Goal: Task Accomplishment & Management: Manage account settings

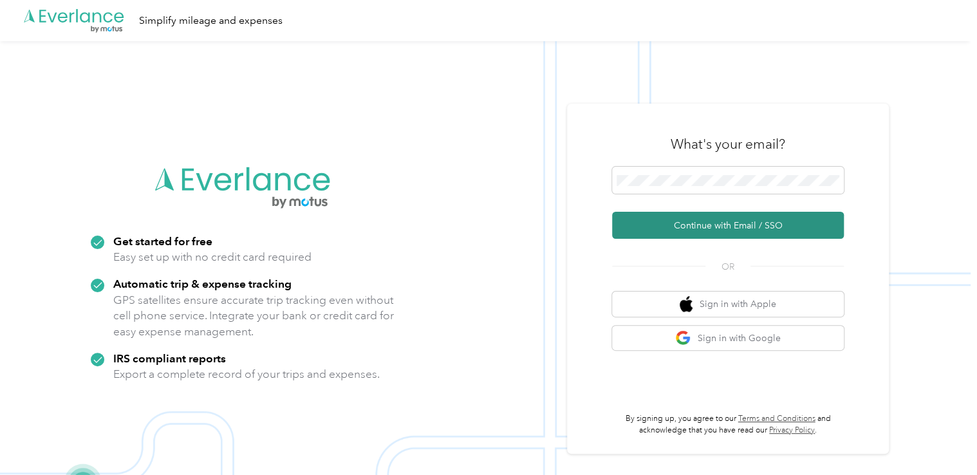
click at [707, 229] on button "Continue with Email / SSO" at bounding box center [728, 225] width 232 height 27
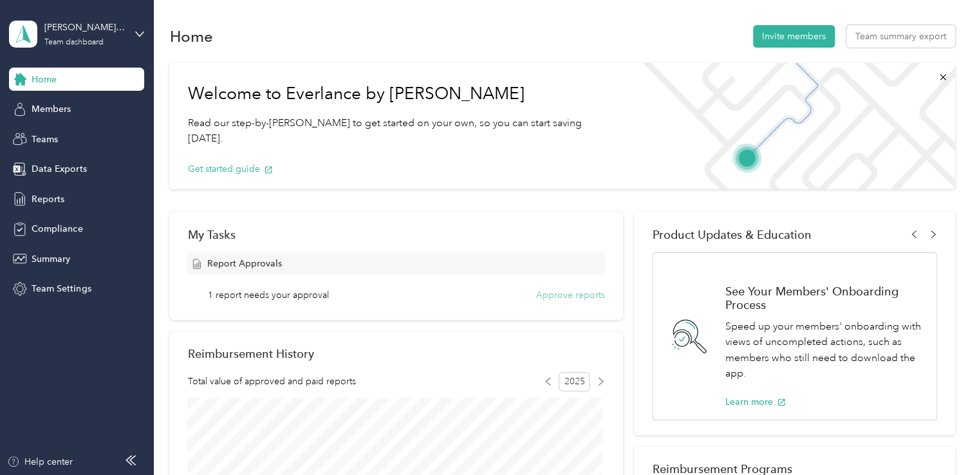
click at [560, 297] on button "Approve reports" at bounding box center [570, 295] width 69 height 14
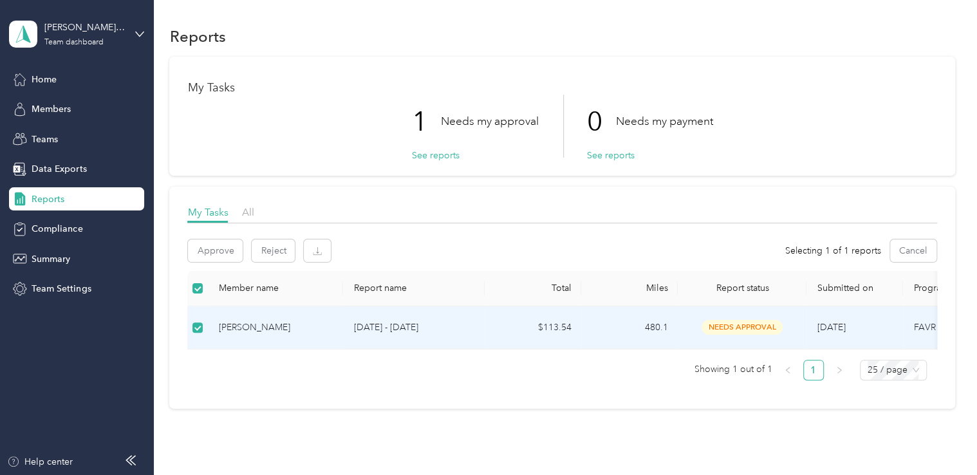
click at [730, 331] on span "needs approval" at bounding box center [741, 327] width 81 height 15
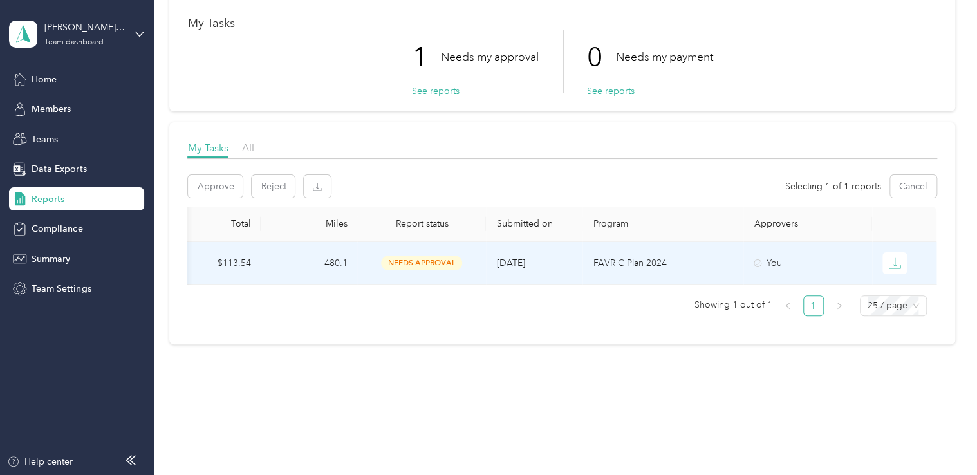
scroll to position [0, 324]
click at [888, 261] on icon "button" at bounding box center [894, 263] width 13 height 13
click at [823, 273] on td "You" at bounding box center [807, 263] width 129 height 43
click at [551, 362] on div "Reports My Tasks 1 Needs my approval See reports 0 Needs my payment See reports…" at bounding box center [562, 175] width 816 height 478
click at [780, 344] on div "My Tasks All Approve Reject Selecting 1 of 1 reports Cancel Member name Report …" at bounding box center [561, 233] width 785 height 222
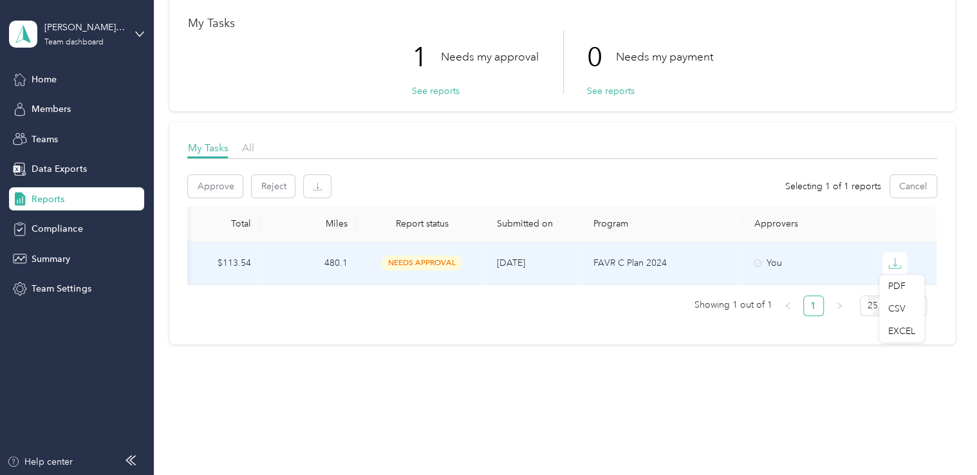
click at [777, 344] on div "My Tasks All Approve Reject Selecting 1 of 1 reports Cancel Member name Report …" at bounding box center [561, 233] width 785 height 222
drag, startPoint x: 777, startPoint y: 343, endPoint x: 611, endPoint y: 338, distance: 166.1
click at [611, 338] on div "My Tasks All Approve Reject Selecting 1 of 1 reports Cancel Member name Report …" at bounding box center [561, 233] width 785 height 222
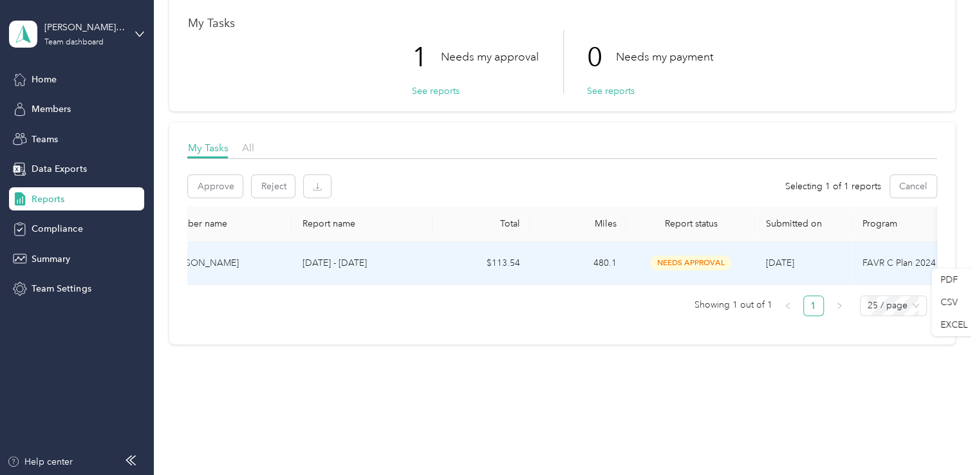
scroll to position [0, 0]
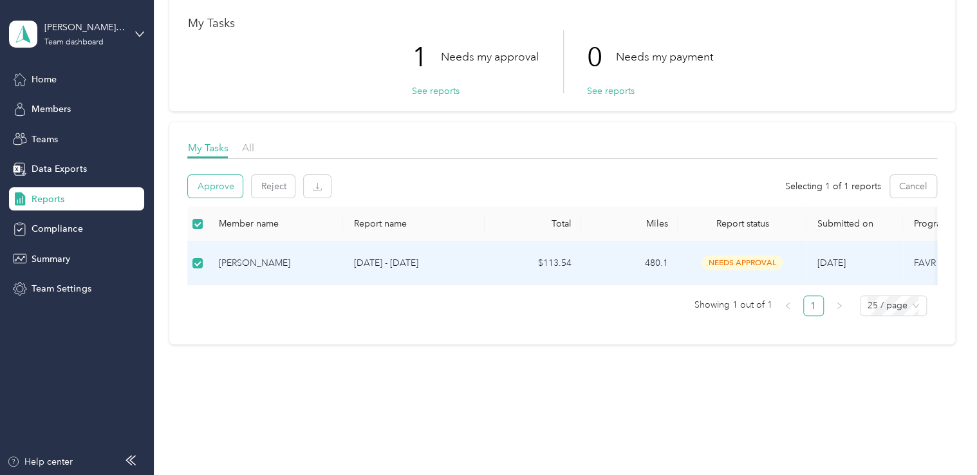
click at [208, 187] on button "Approve" at bounding box center [215, 186] width 55 height 23
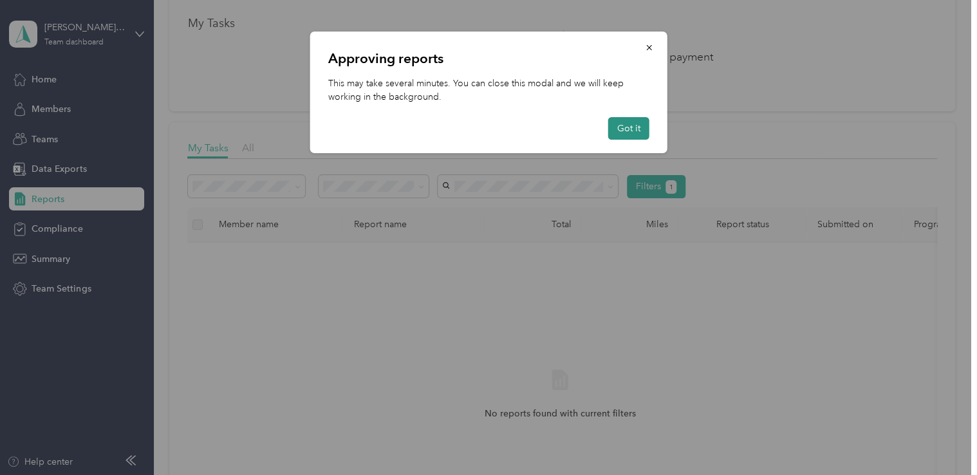
click at [627, 130] on button "Got it" at bounding box center [628, 128] width 41 height 23
